Goal: Task Accomplishment & Management: Use online tool/utility

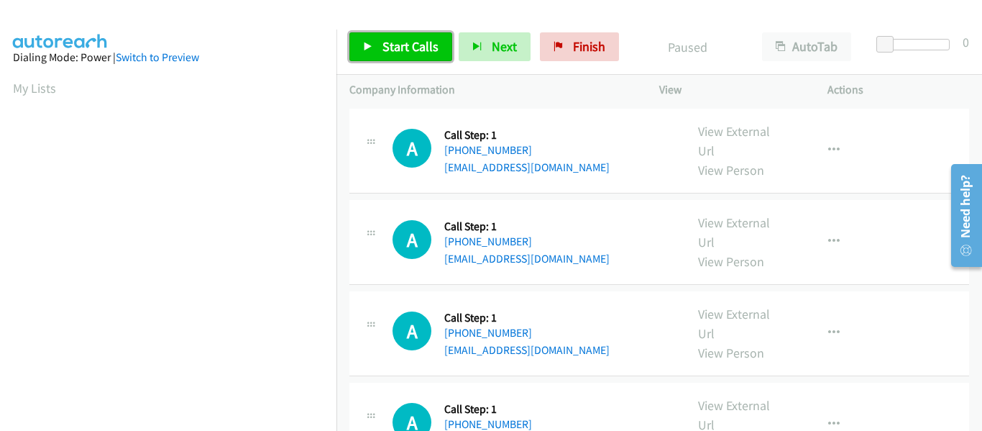
click at [368, 43] on icon at bounding box center [368, 47] width 10 height 10
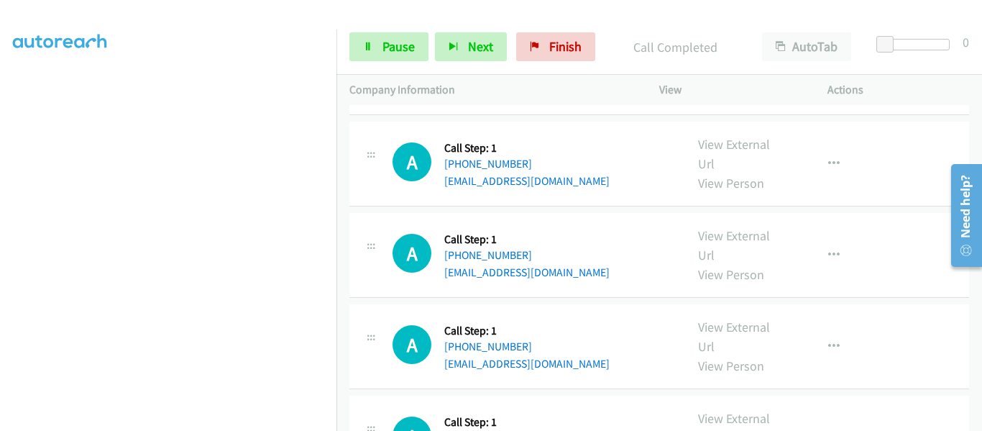
scroll to position [1306, 0]
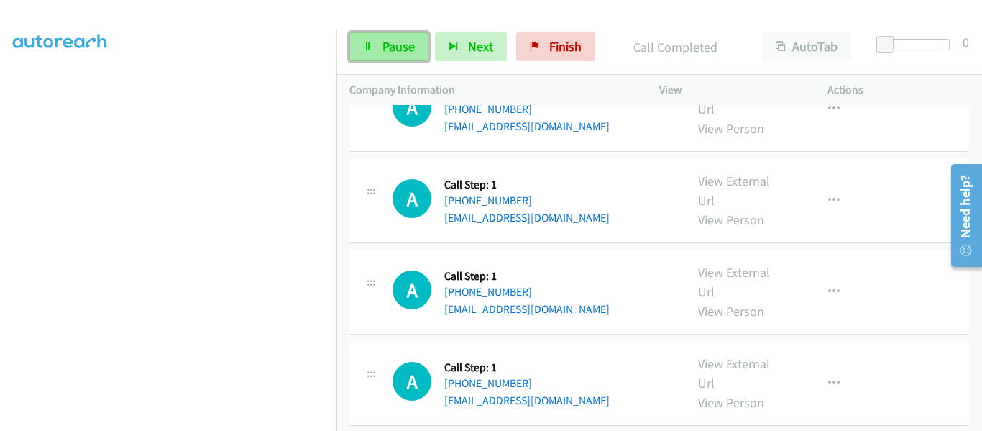
click at [370, 47] on icon at bounding box center [368, 47] width 10 height 10
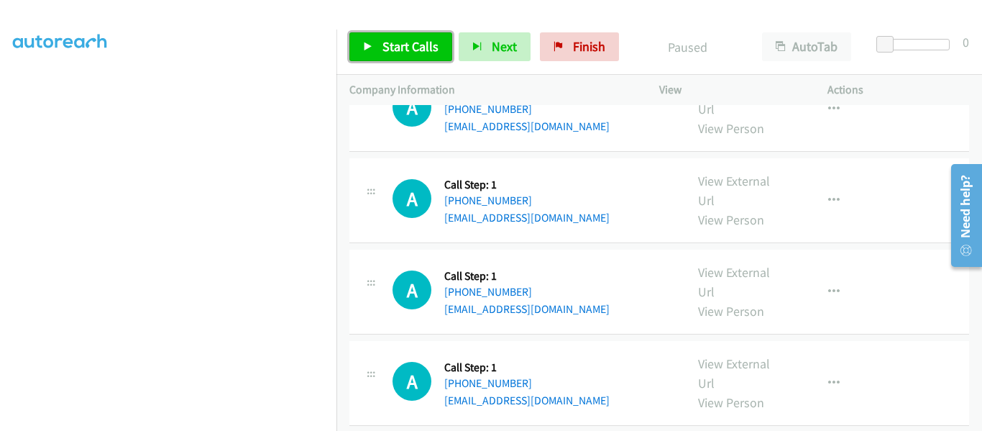
click at [370, 47] on icon at bounding box center [368, 47] width 10 height 10
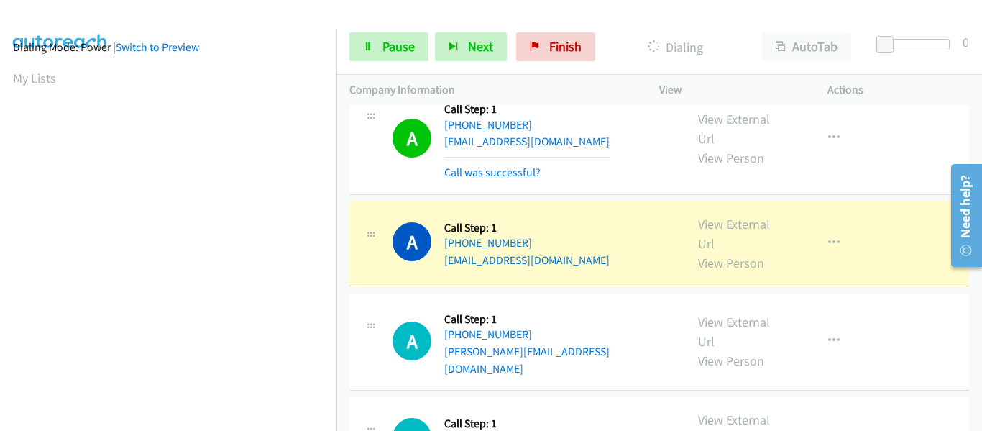
scroll to position [376, 0]
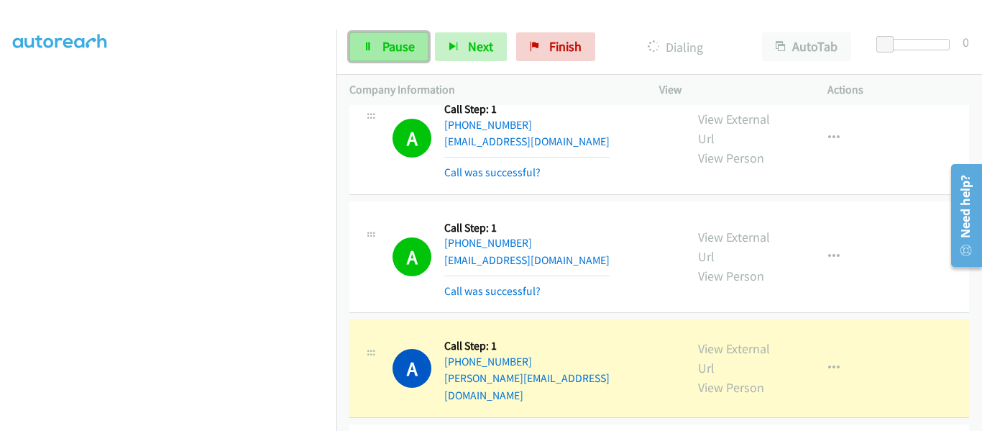
click at [367, 49] on icon at bounding box center [368, 47] width 10 height 10
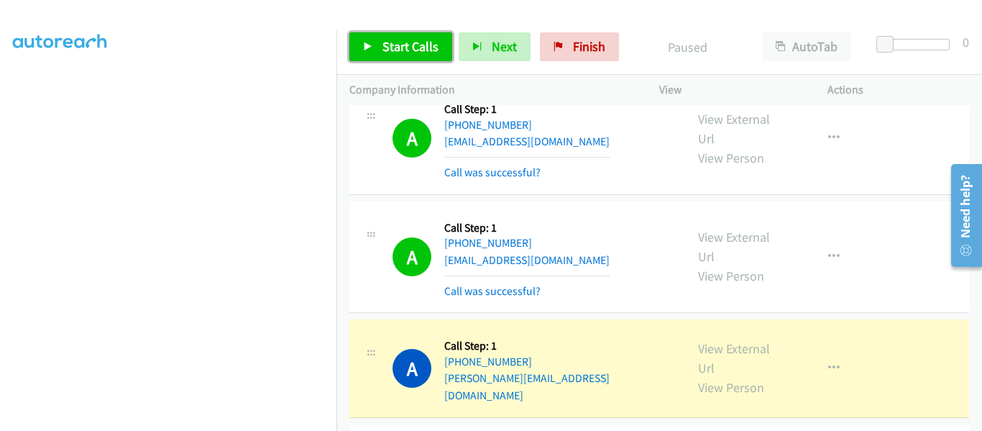
click at [354, 42] on link "Start Calls" at bounding box center [400, 46] width 103 height 29
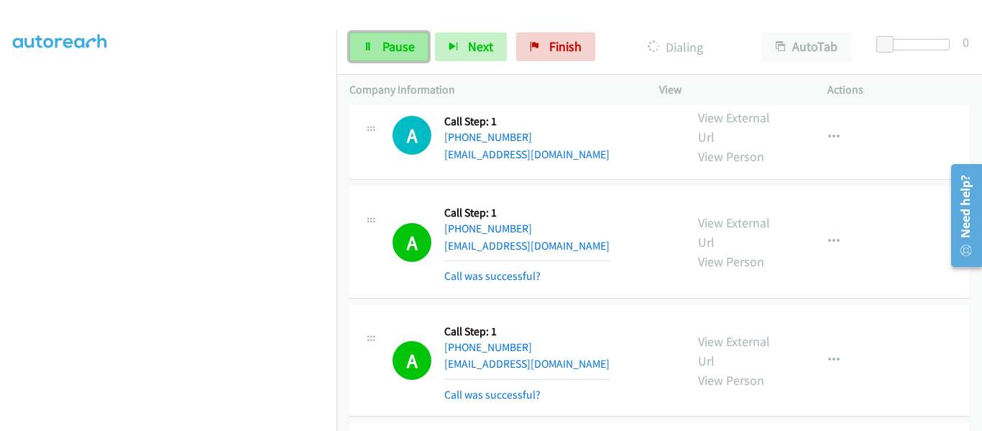
click at [374, 58] on link "Pause" at bounding box center [388, 46] width 79 height 29
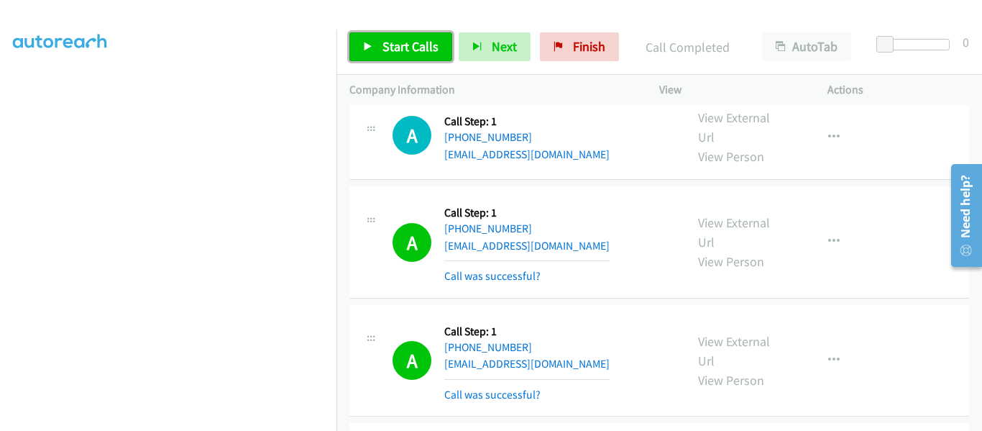
click at [371, 42] on icon at bounding box center [368, 47] width 10 height 10
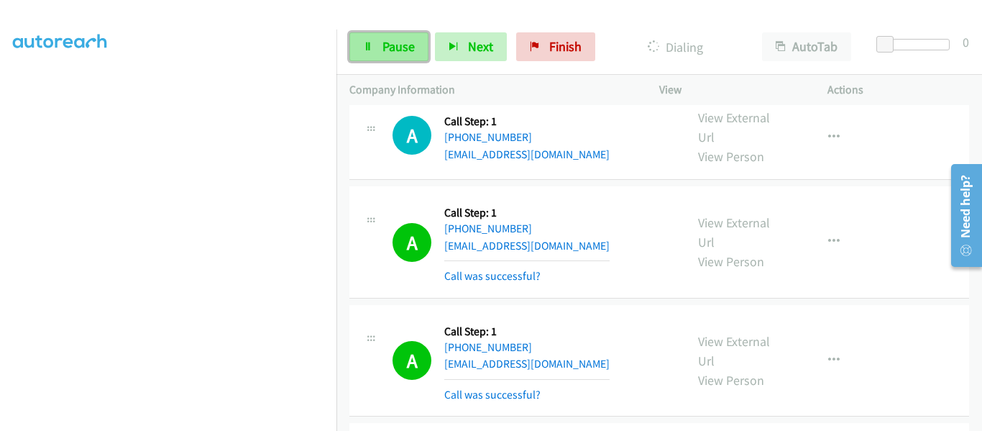
click at [370, 50] on icon at bounding box center [368, 47] width 10 height 10
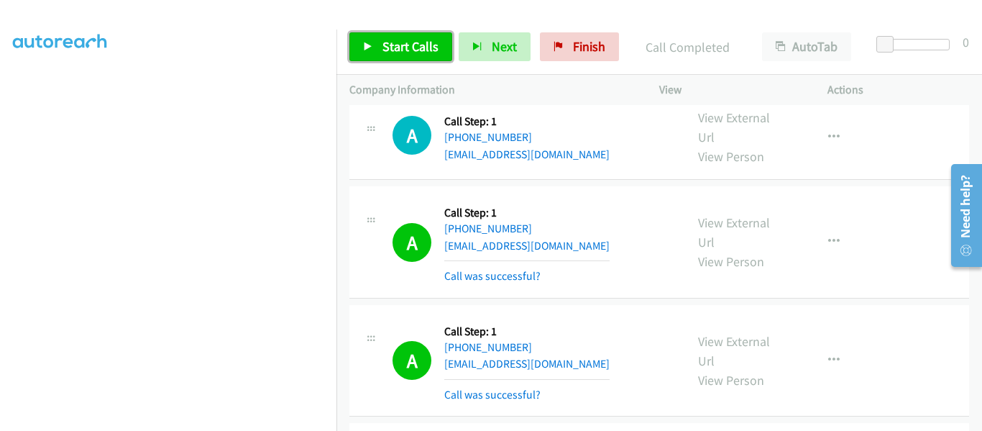
click at [372, 47] on icon at bounding box center [368, 47] width 10 height 10
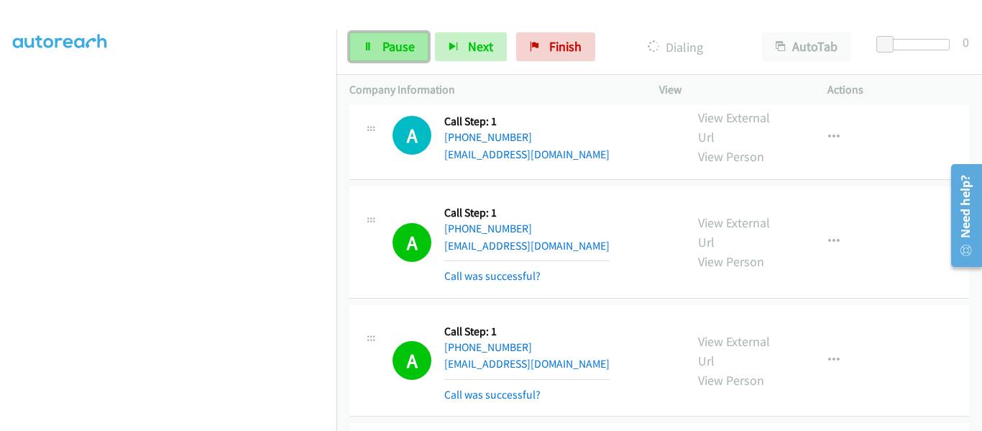
click at [393, 45] on span "Pause" at bounding box center [399, 46] width 32 height 17
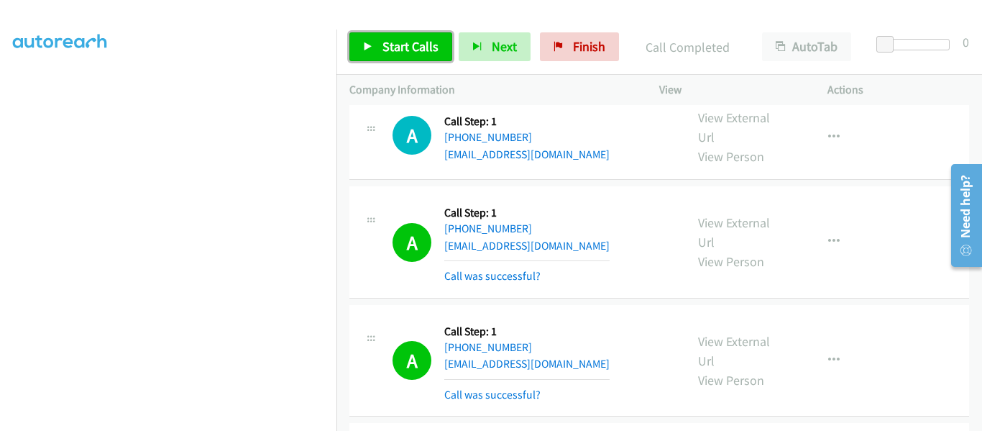
click at [363, 48] on icon at bounding box center [368, 47] width 10 height 10
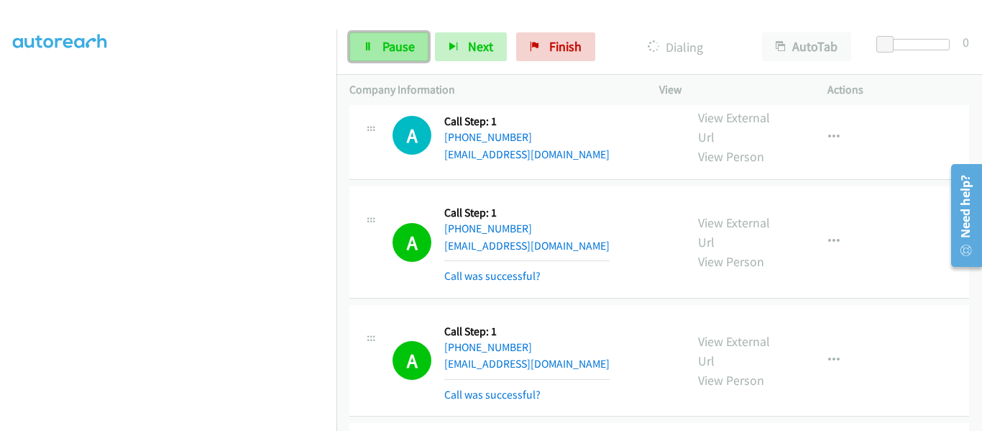
click at [397, 52] on span "Pause" at bounding box center [399, 46] width 32 height 17
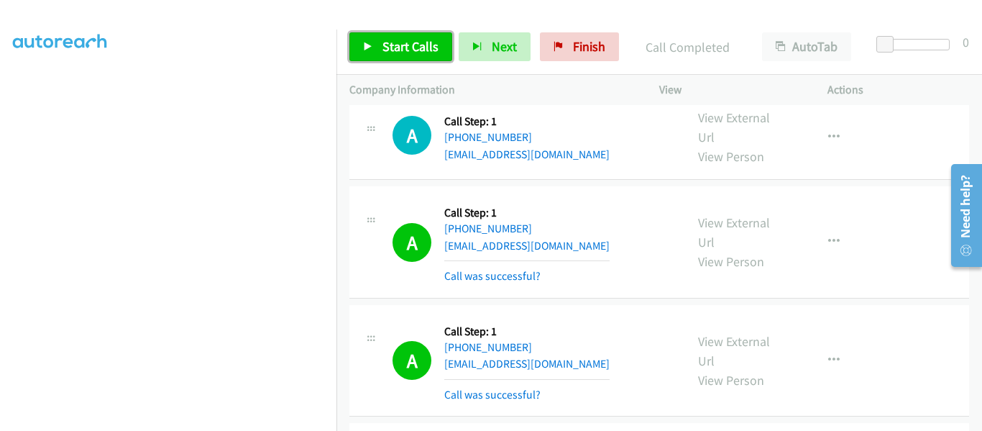
click at [371, 47] on icon at bounding box center [368, 47] width 10 height 10
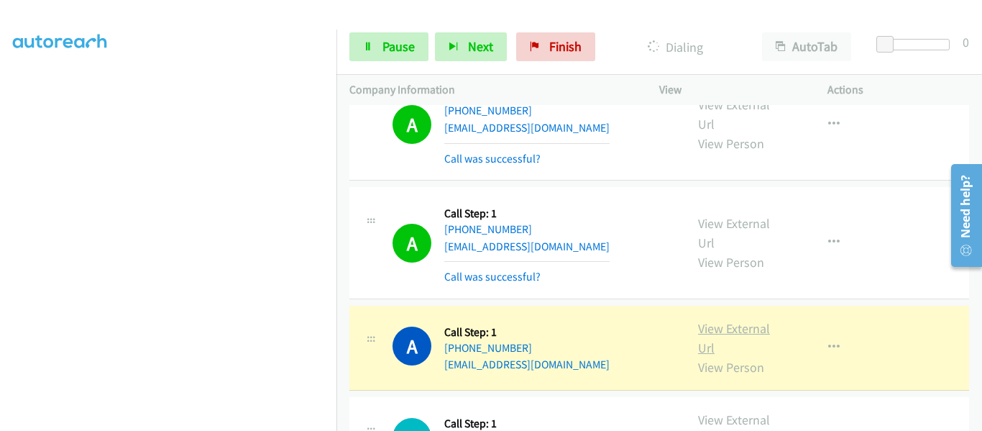
click at [713, 320] on link "View External Url" at bounding box center [734, 338] width 72 height 36
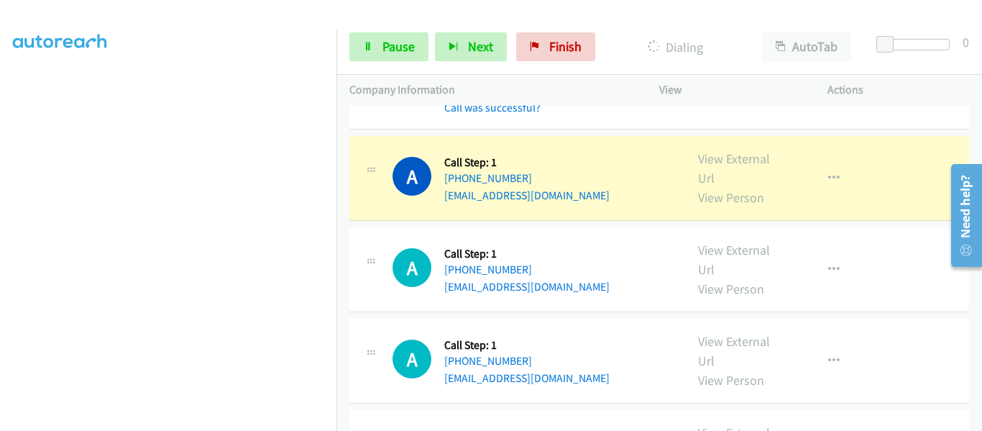
scroll to position [5814, 0]
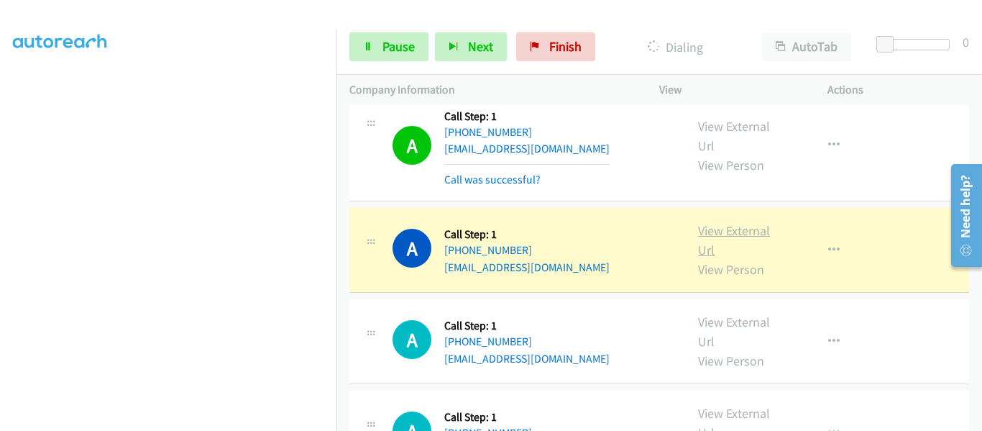
click at [723, 222] on link "View External Url" at bounding box center [734, 240] width 72 height 36
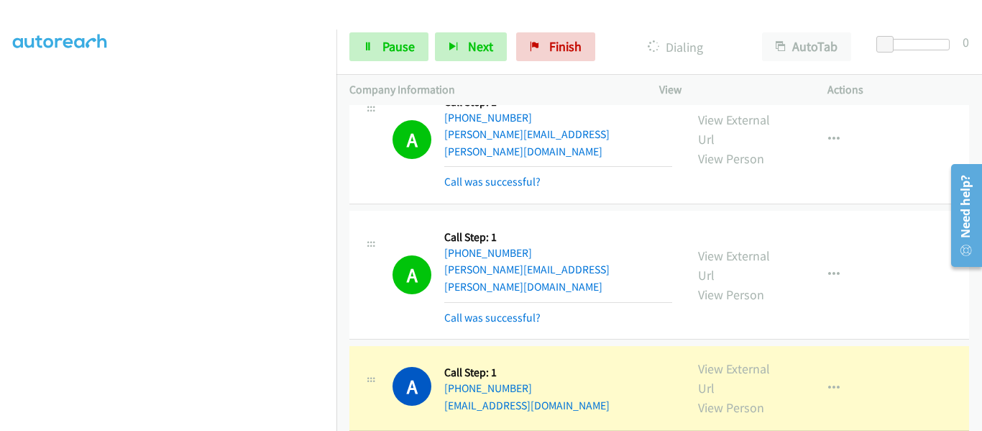
scroll to position [7206, 0]
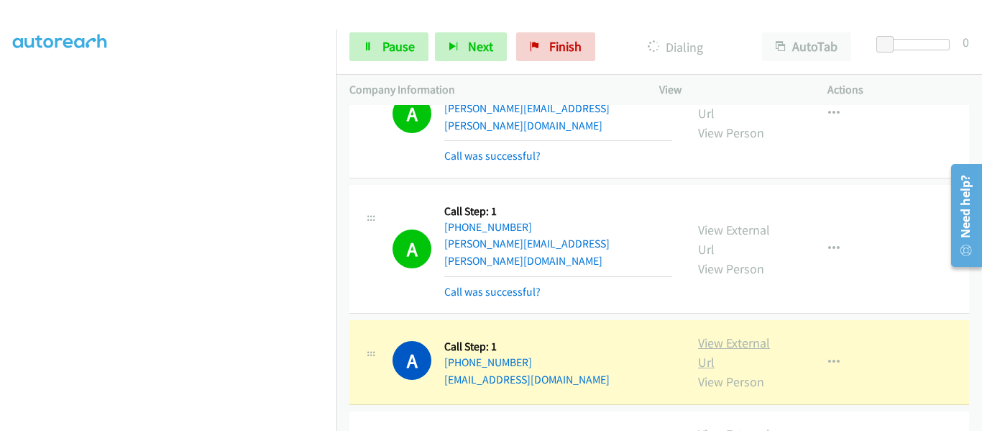
click at [733, 334] on link "View External Url" at bounding box center [734, 352] width 72 height 36
click at [720, 334] on link "View External Url" at bounding box center [734, 352] width 72 height 36
click at [383, 42] on span "Pause" at bounding box center [399, 46] width 32 height 17
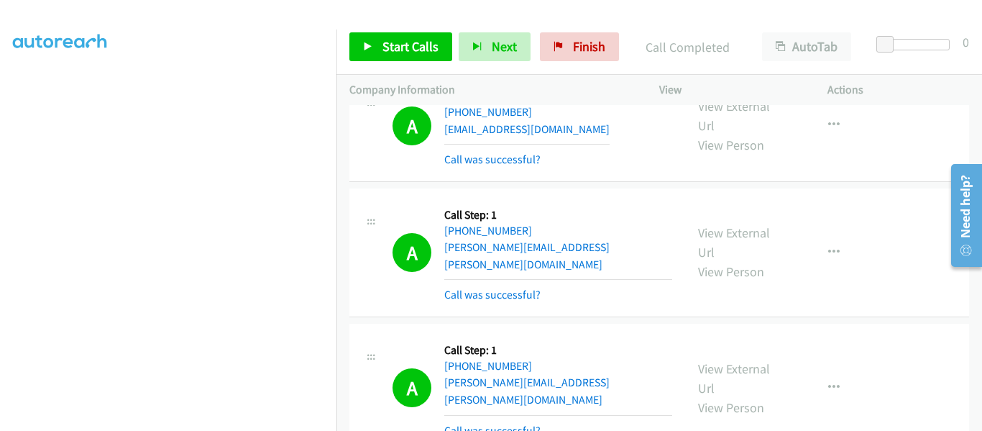
scroll to position [7063, 0]
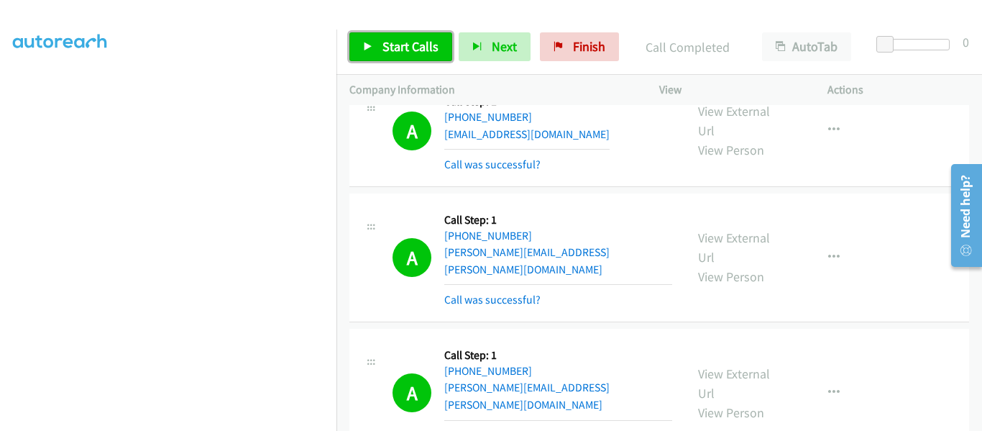
click at [364, 42] on icon at bounding box center [368, 47] width 10 height 10
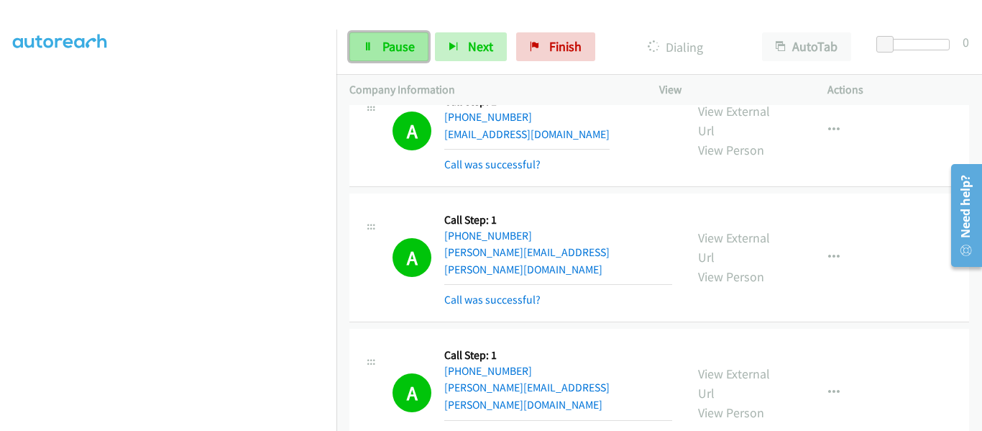
click at [395, 51] on span "Pause" at bounding box center [399, 46] width 32 height 17
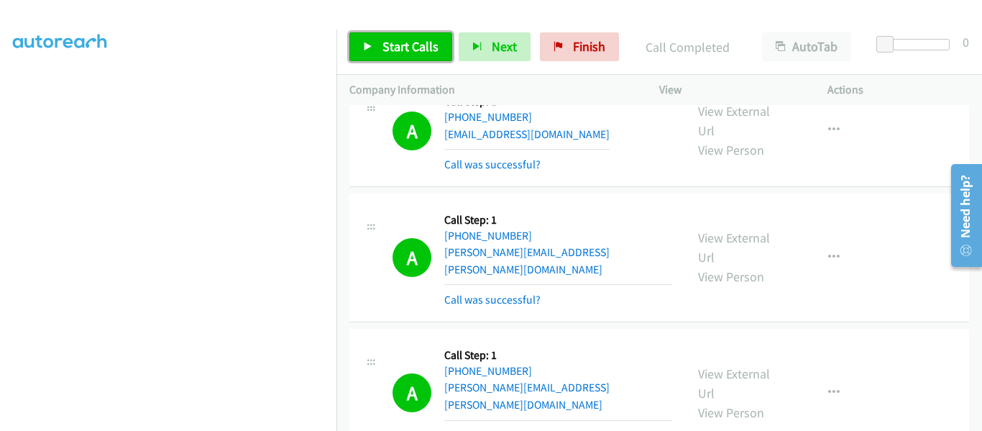
click at [363, 47] on icon at bounding box center [368, 47] width 10 height 10
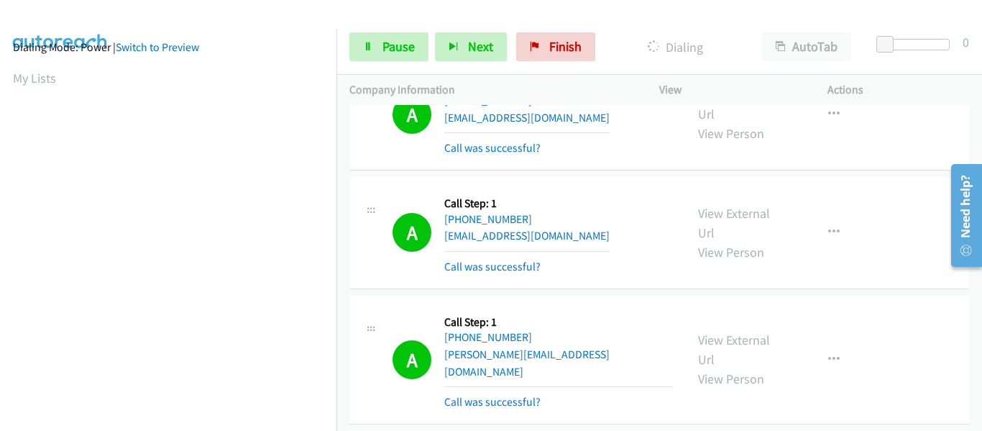
scroll to position [376, 0]
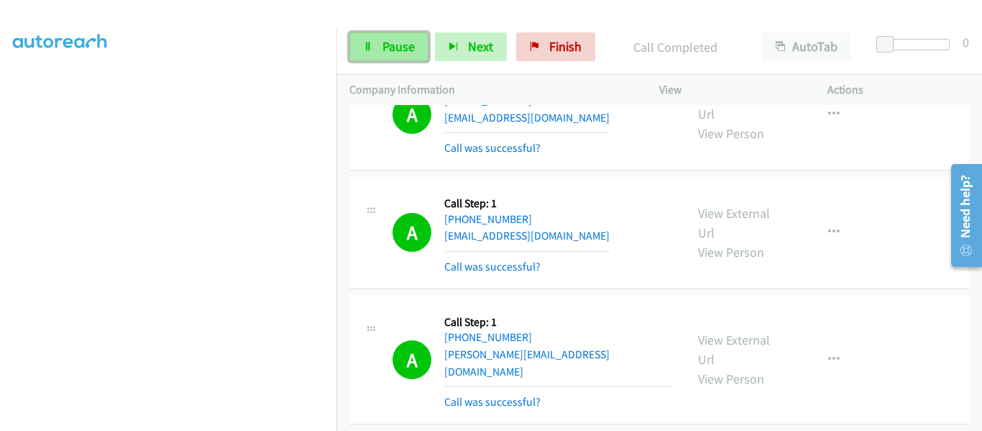
click at [378, 52] on link "Pause" at bounding box center [388, 46] width 79 height 29
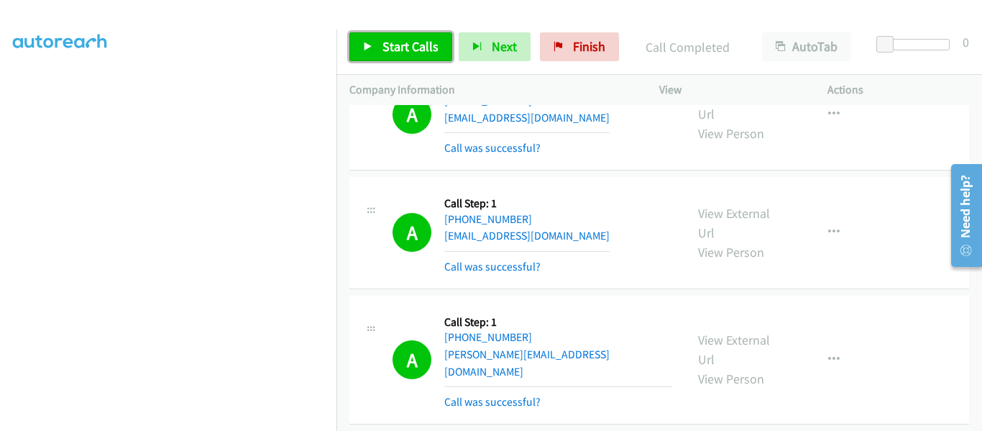
click at [383, 45] on span "Start Calls" at bounding box center [411, 46] width 56 height 17
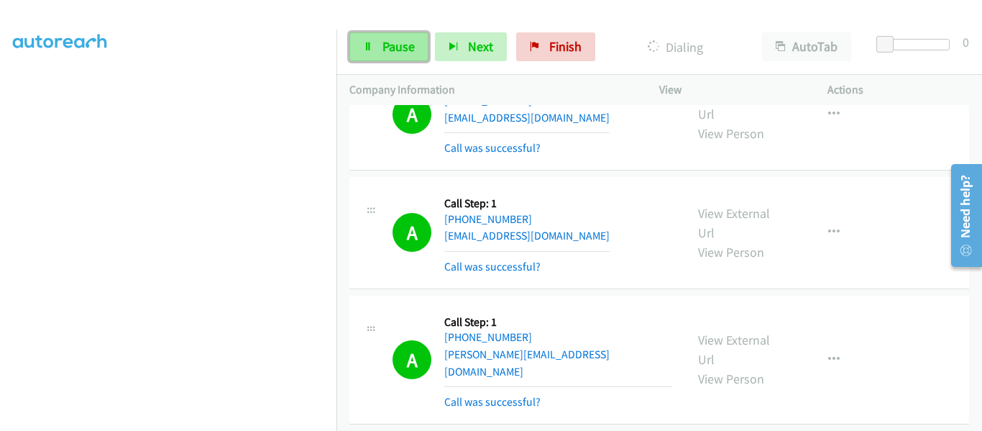
click at [388, 53] on span "Pause" at bounding box center [399, 46] width 32 height 17
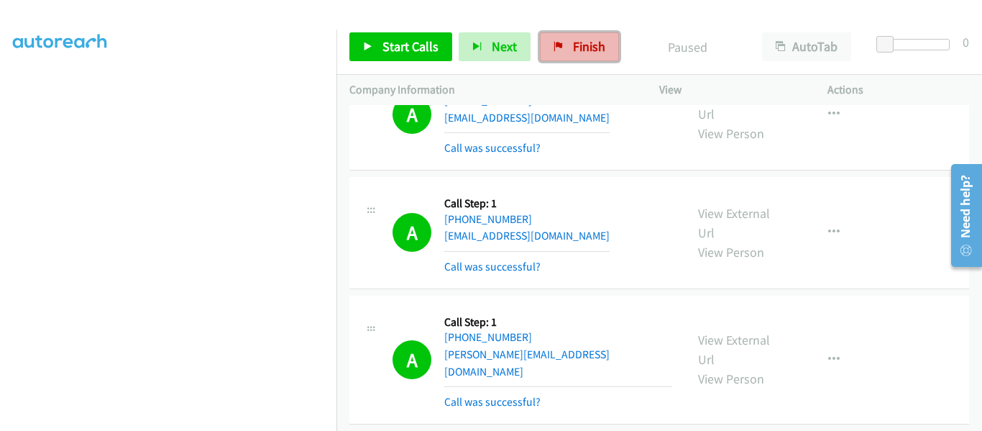
click at [567, 47] on link "Finish" at bounding box center [579, 46] width 79 height 29
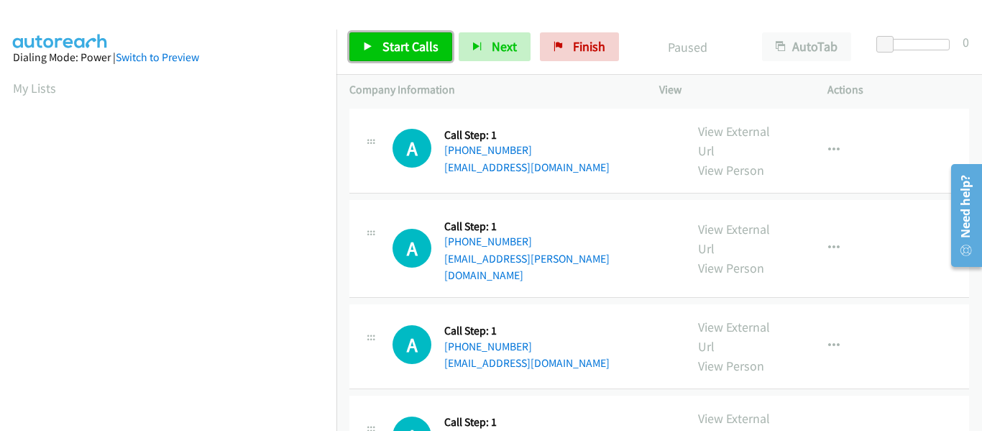
click at [375, 47] on link "Start Calls" at bounding box center [400, 46] width 103 height 29
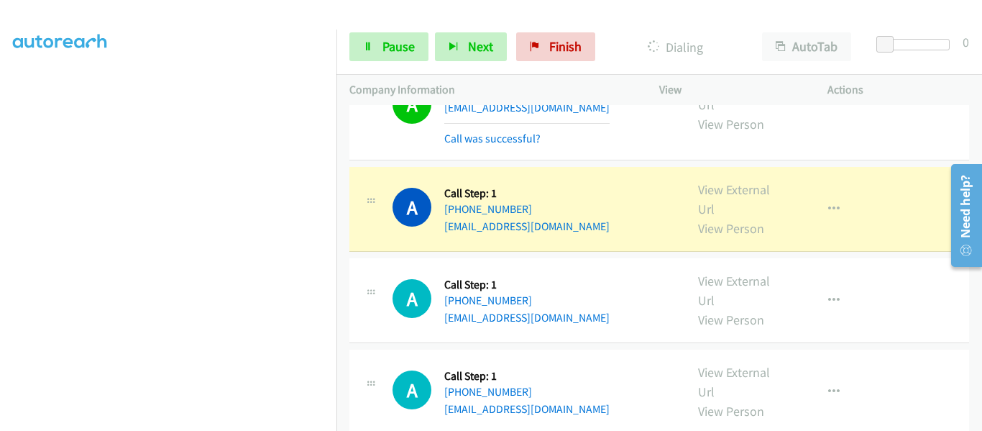
scroll to position [503, 0]
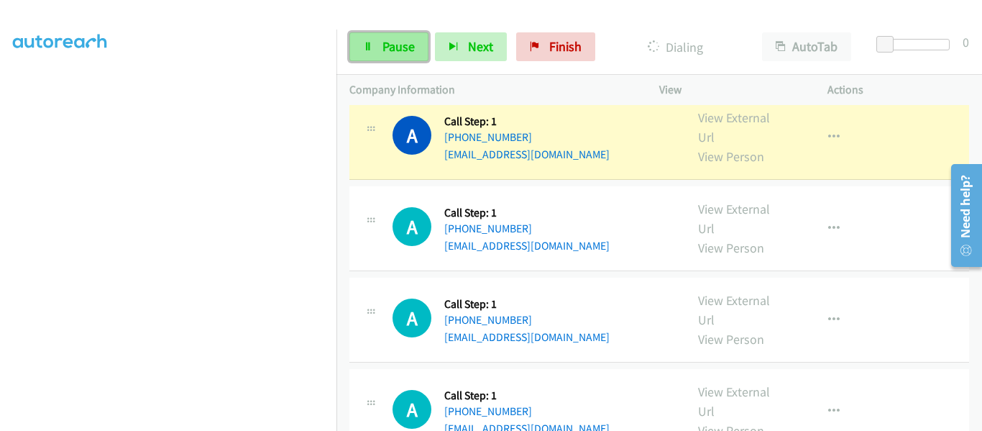
click at [388, 52] on span "Pause" at bounding box center [399, 46] width 32 height 17
